Goal: Task Accomplishment & Management: Manage account settings

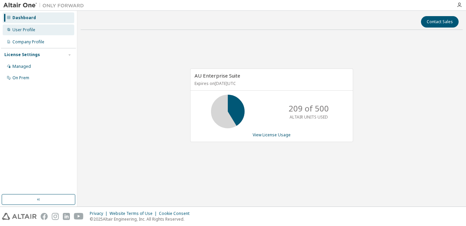
click at [25, 31] on div "User Profile" at bounding box center [23, 29] width 23 height 5
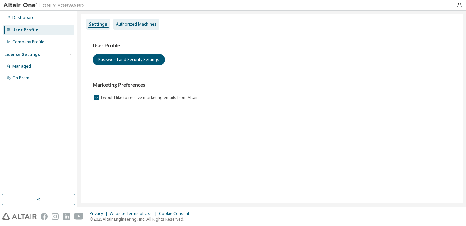
click at [120, 27] on div "Authorized Machines" at bounding box center [136, 24] width 41 height 5
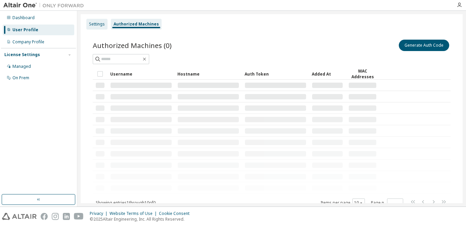
click at [100, 26] on div "Settings" at bounding box center [97, 24] width 16 height 5
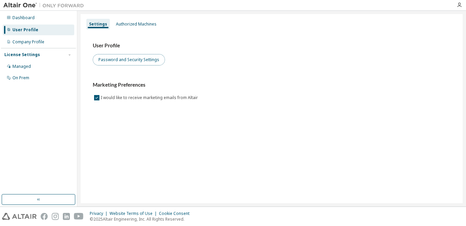
click at [138, 60] on button "Password and Security Settings" at bounding box center [129, 59] width 72 height 11
click at [461, 7] on icon "button" at bounding box center [459, 4] width 5 height 5
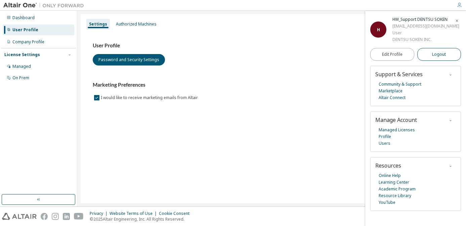
click at [432, 58] on span "Logout" at bounding box center [439, 54] width 14 height 7
